Goal: Register for event/course: Register for event/course

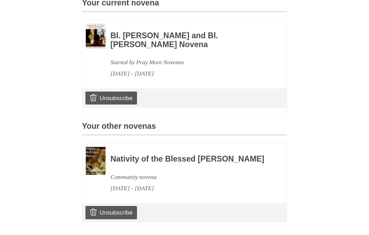
scroll to position [198, 0]
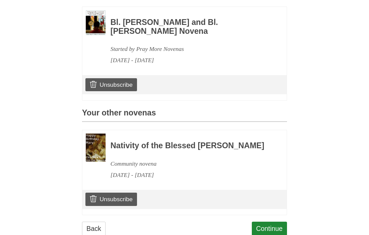
click at [268, 233] on link "Continue" at bounding box center [269, 229] width 35 height 14
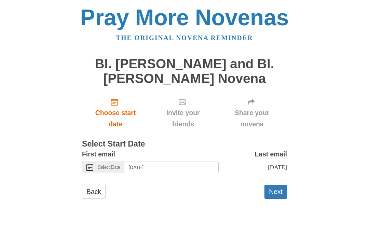
click at [123, 113] on span "Choose start date" at bounding box center [115, 118] width 53 height 23
click at [95, 163] on div "Select Date" at bounding box center [103, 167] width 42 height 12
click at [95, 165] on div "Select Date" at bounding box center [103, 167] width 42 height 12
click at [106, 166] on span "Select Date" at bounding box center [109, 167] width 22 height 5
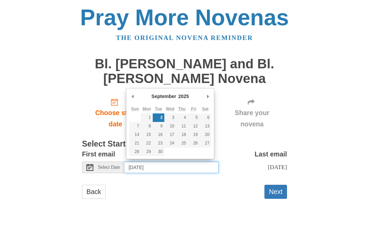
type input "Monday, September 1st"
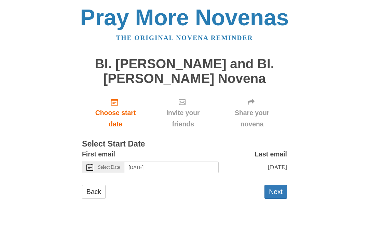
click at [235, 34] on link "The original novena reminder" at bounding box center [184, 37] width 137 height 7
click at [225, 65] on h1 "Bl. [PERSON_NAME] and Bl. [PERSON_NAME] Novena" at bounding box center [184, 71] width 205 height 29
click at [158, 165] on input "Monday, September 1st" at bounding box center [171, 167] width 94 height 12
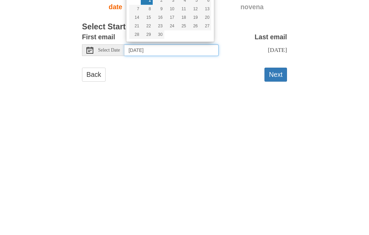
type input "August 29"
